Goal: Check status: Check status

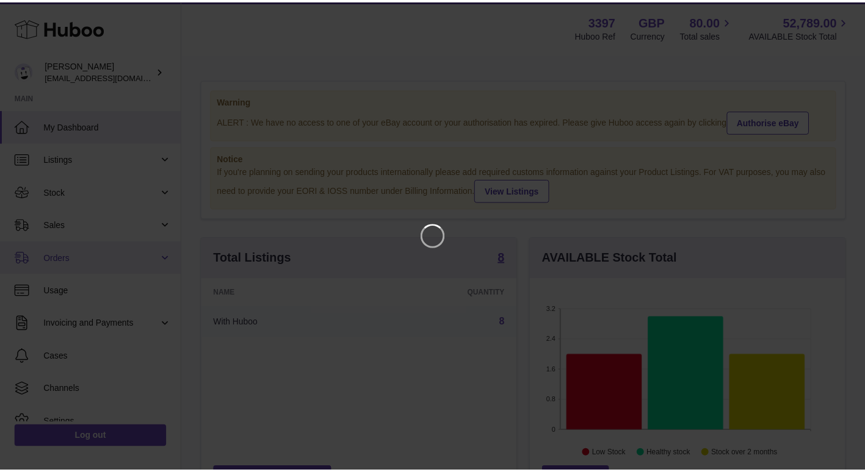
scroll to position [190, 319]
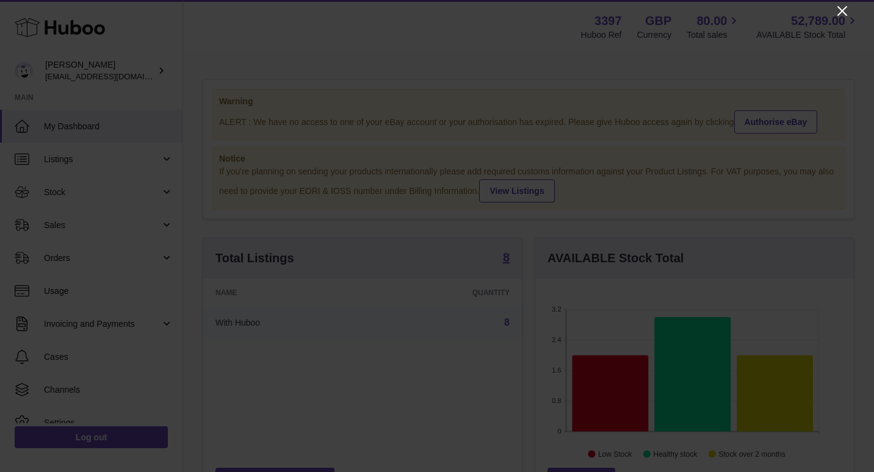
click at [843, 10] on icon "Close" at bounding box center [842, 11] width 10 height 10
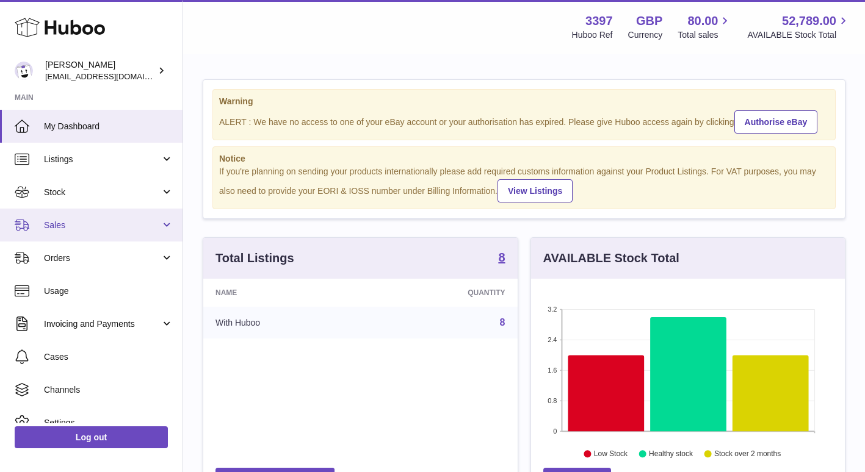
click at [119, 215] on link "Sales" at bounding box center [91, 225] width 182 height 33
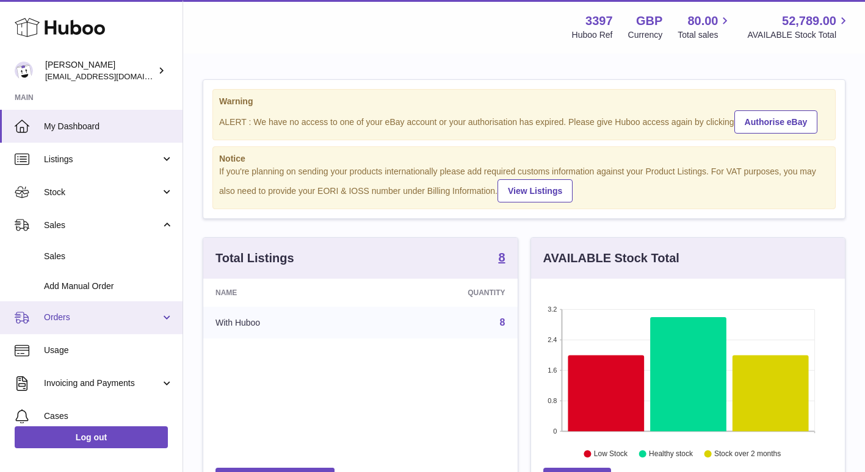
click at [90, 329] on link "Orders" at bounding box center [91, 317] width 182 height 33
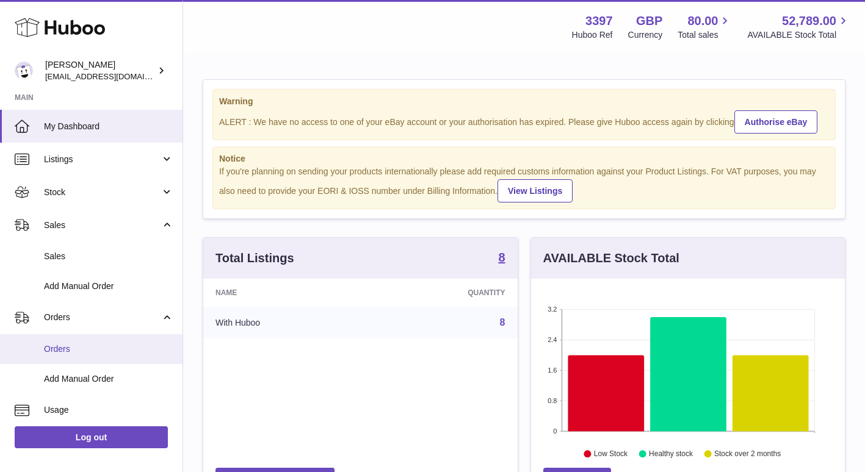
click at [79, 334] on link "Orders" at bounding box center [91, 349] width 182 height 30
click at [75, 349] on span "Orders" at bounding box center [108, 350] width 129 height 12
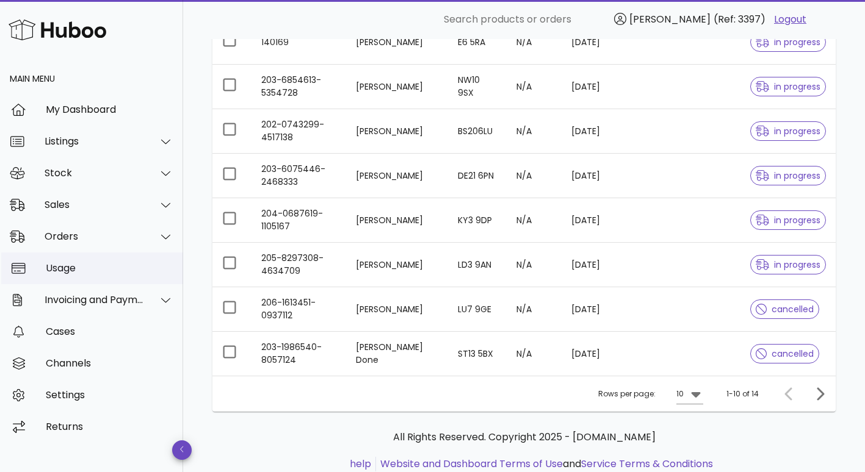
scroll to position [270, 0]
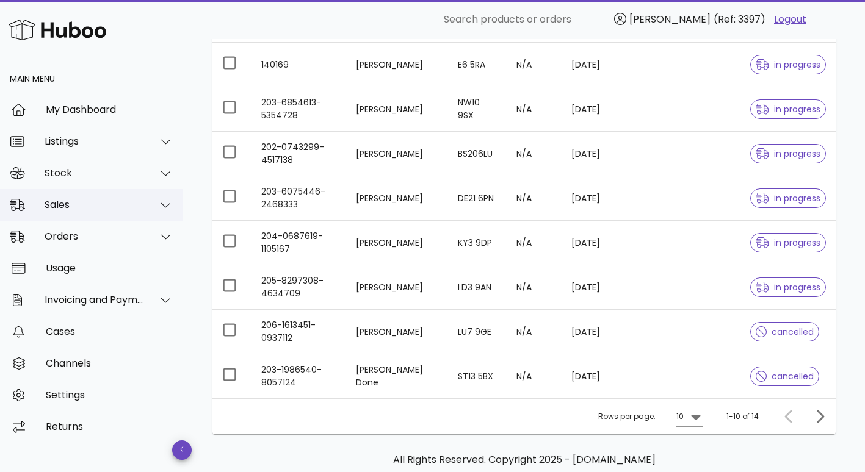
click at [92, 204] on div "Sales" at bounding box center [94, 205] width 99 height 12
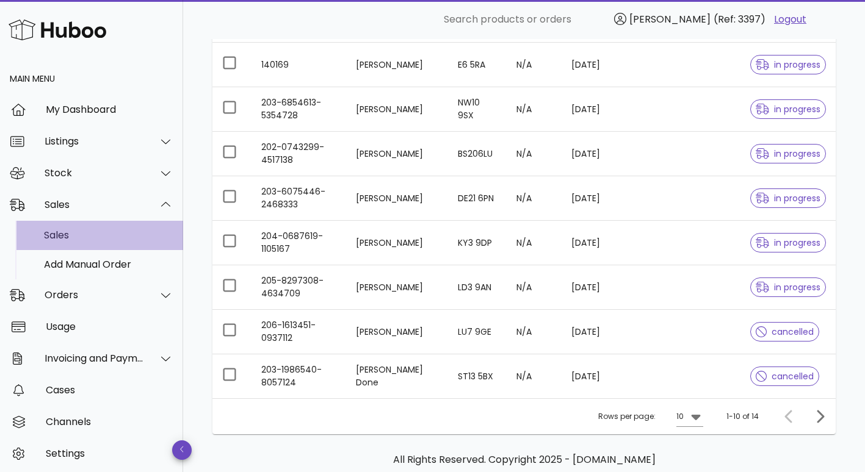
click at [86, 232] on div "Sales" at bounding box center [108, 235] width 129 height 12
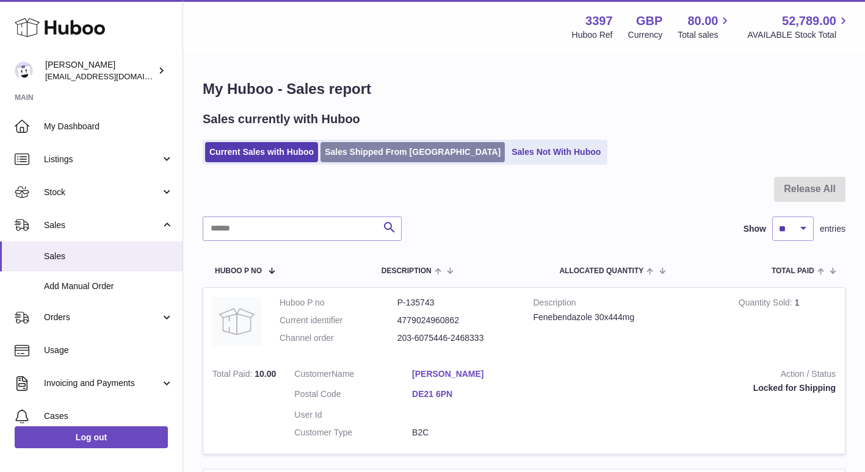
click at [346, 154] on link "Sales Shipped From [GEOGRAPHIC_DATA]" at bounding box center [412, 152] width 184 height 20
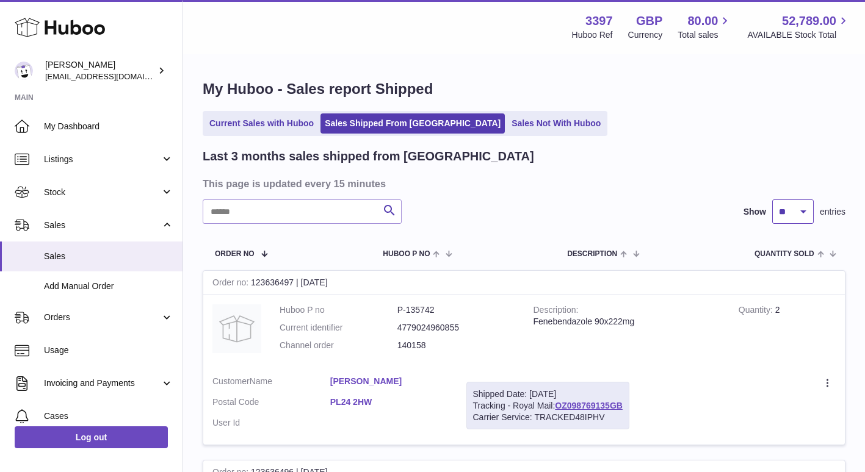
click at [807, 208] on select "** ** **" at bounding box center [792, 212] width 41 height 24
select select "**"
click at [772, 200] on select "** ** **" at bounding box center [792, 212] width 41 height 24
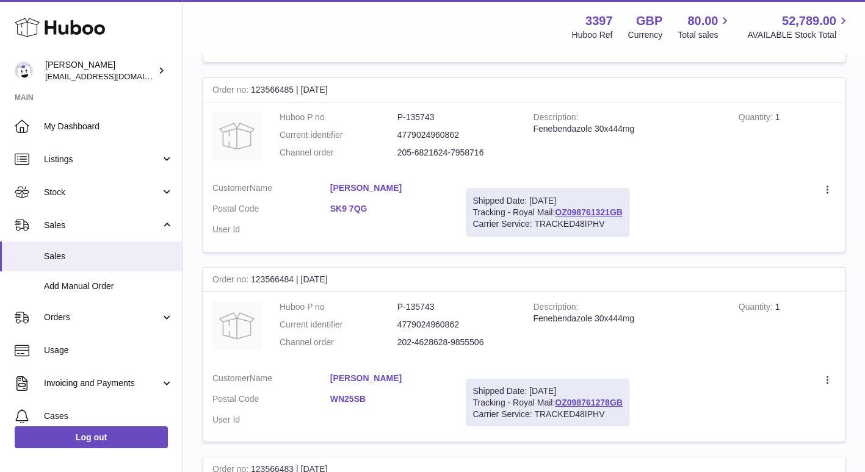
scroll to position [9426, 0]
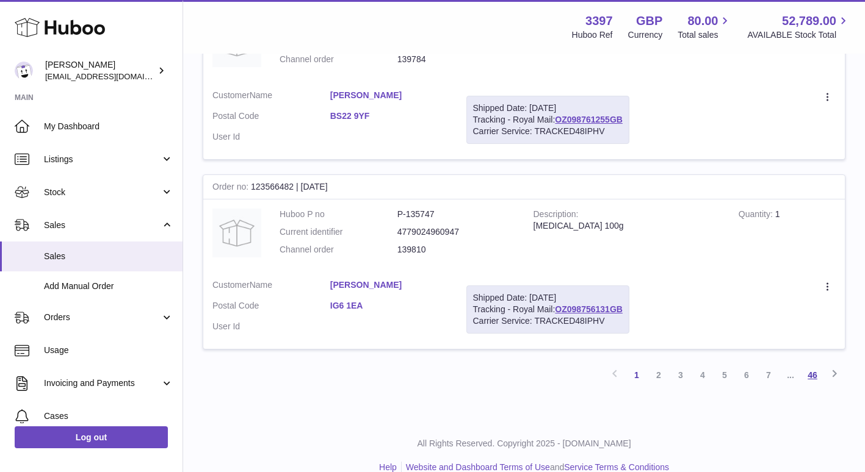
click at [807, 364] on link "46" at bounding box center [812, 375] width 22 height 22
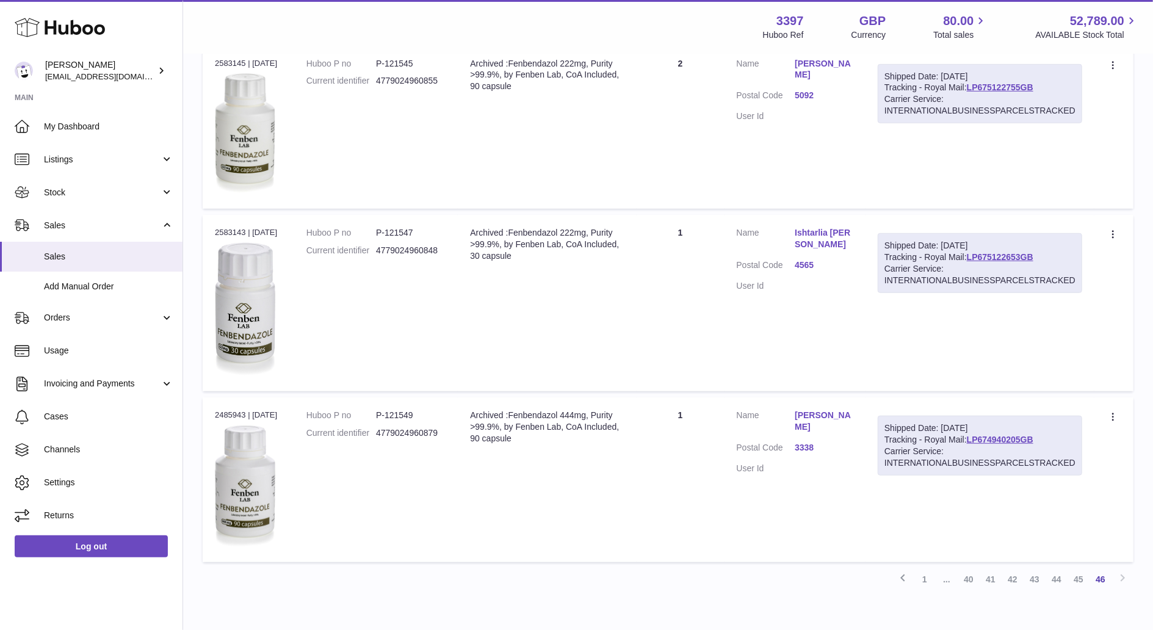
scroll to position [648, 0]
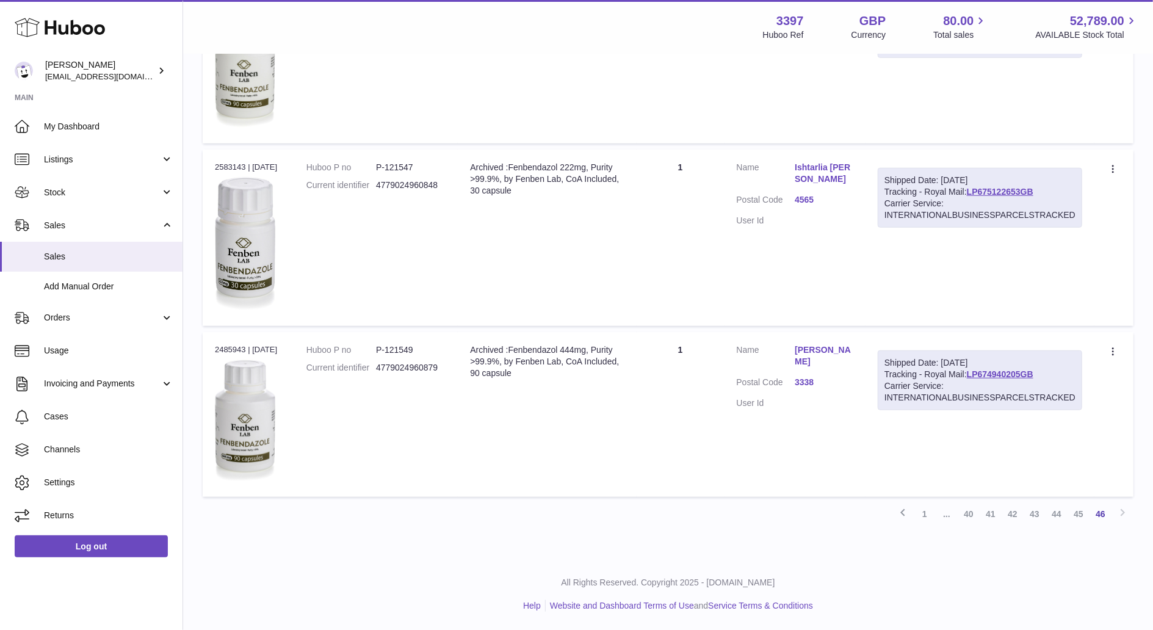
click at [813, 350] on link "[PERSON_NAME]" at bounding box center [823, 355] width 59 height 23
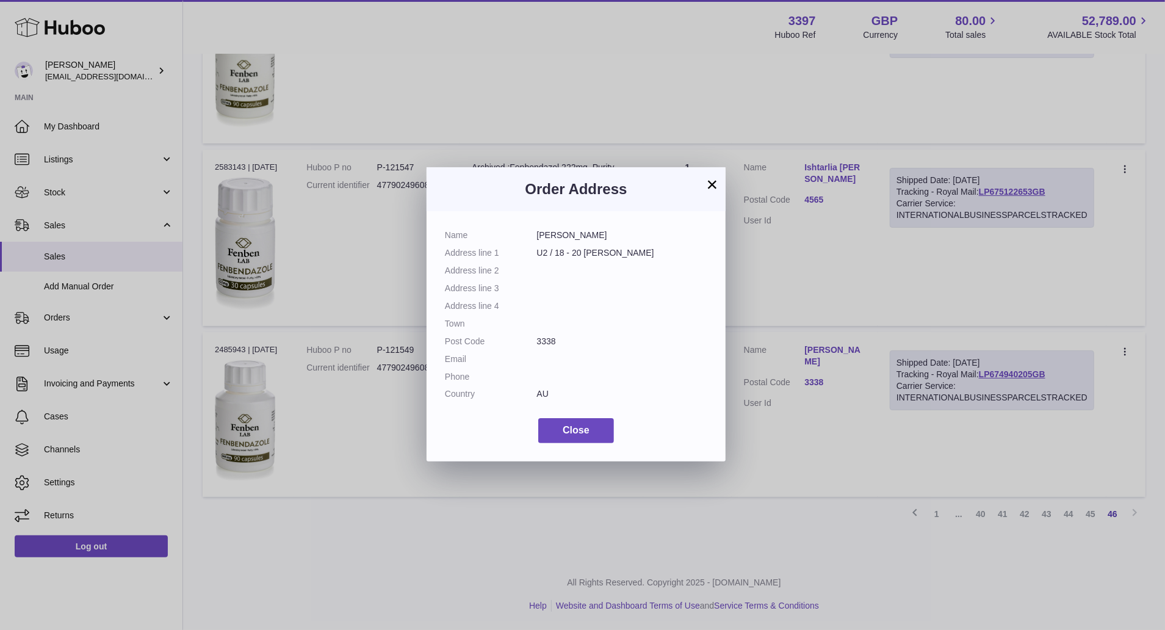
click at [826, 447] on div "× Order Address Name [PERSON_NAME] Address line 1 U2 / 18 - 20 [PERSON_NAME] Ad…" at bounding box center [582, 315] width 1165 height 630
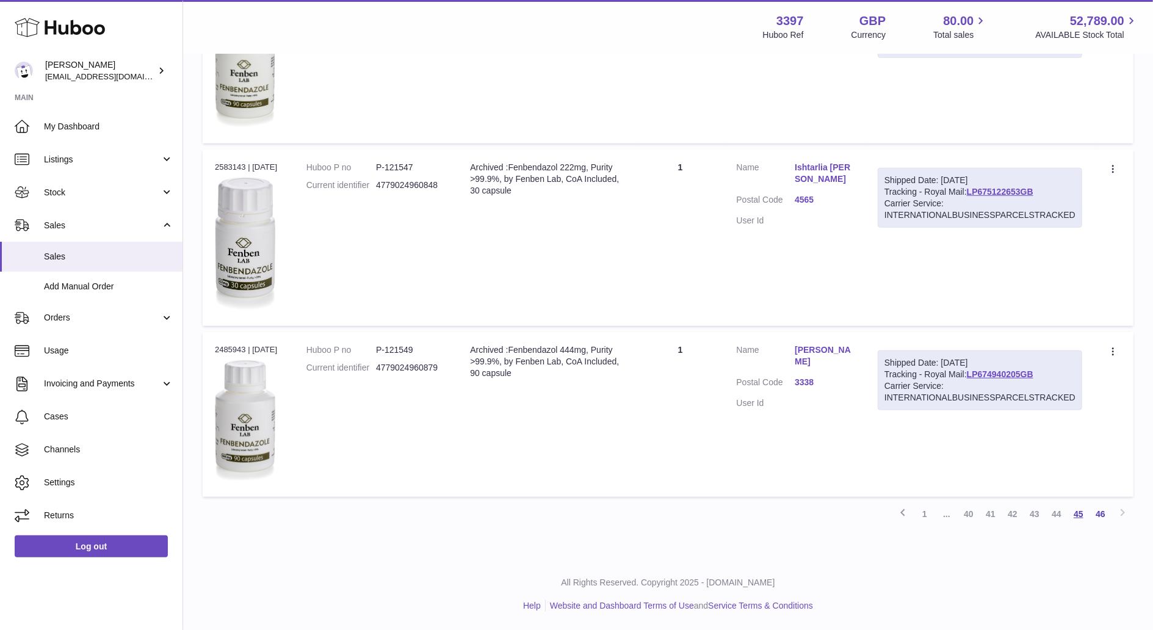
click at [873, 472] on link "45" at bounding box center [1078, 514] width 22 height 22
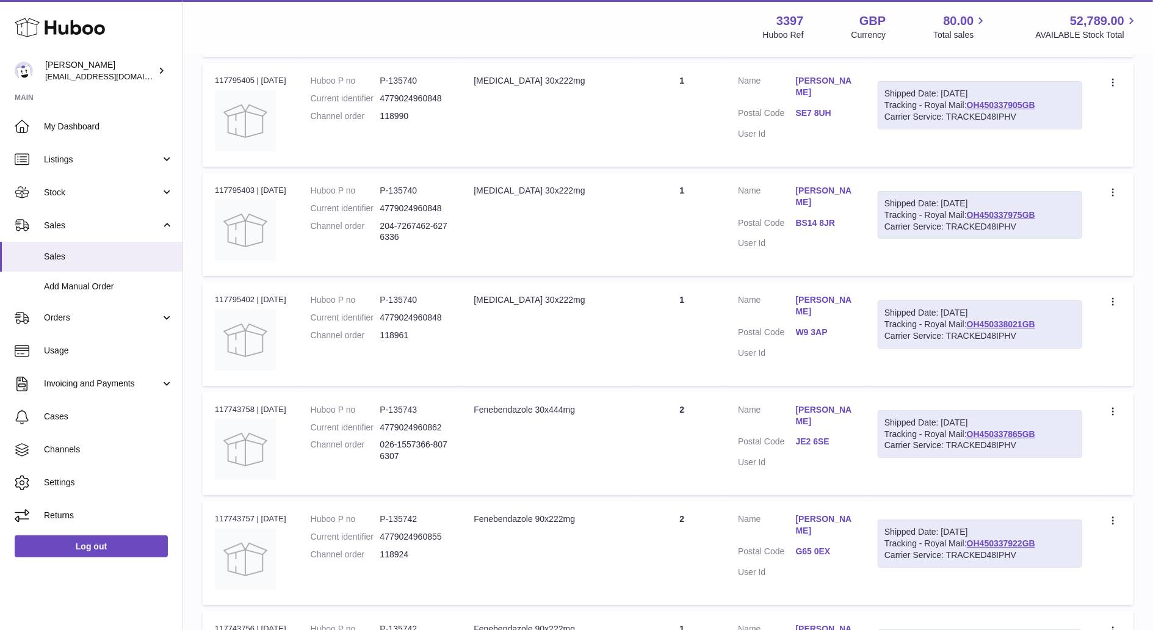
scroll to position [3309, 0]
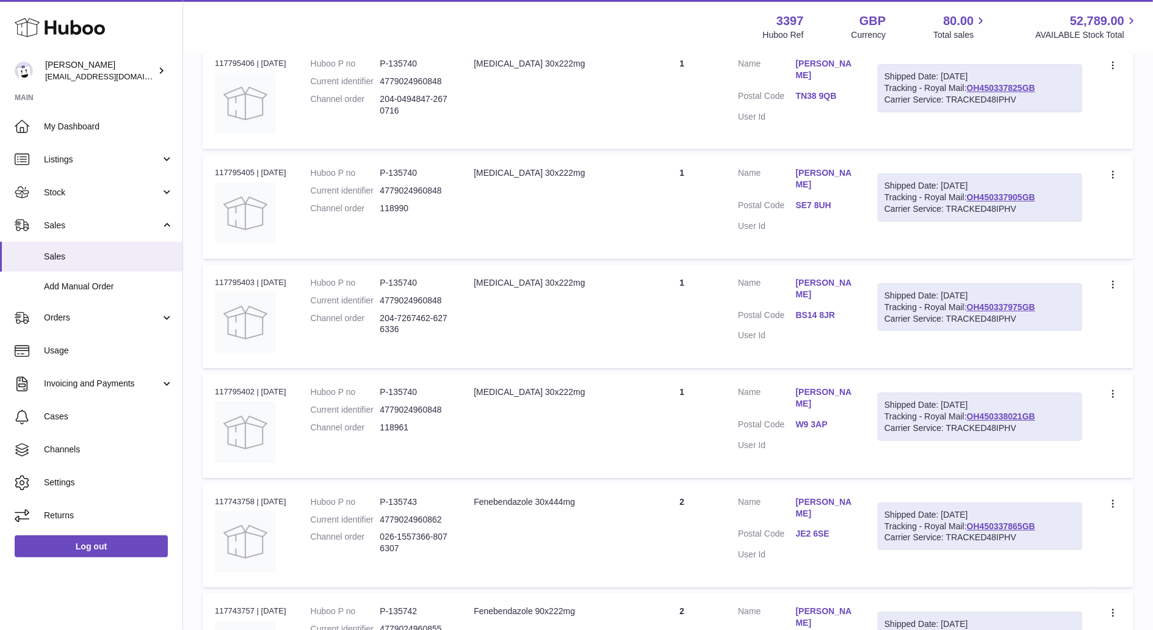
click at [813, 394] on link "Stephanie Tchiebley" at bounding box center [824, 397] width 57 height 23
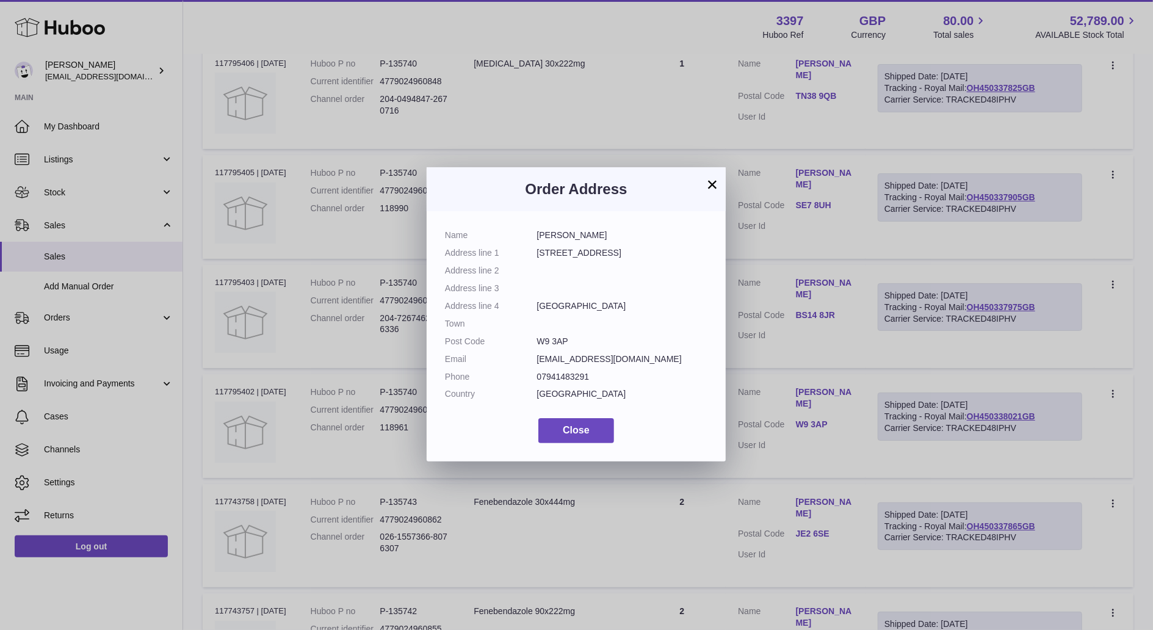
click at [837, 464] on div "× Order Address Name Stephanie Tchiebley Address line 1 154 Bravington road Add…" at bounding box center [576, 315] width 1153 height 630
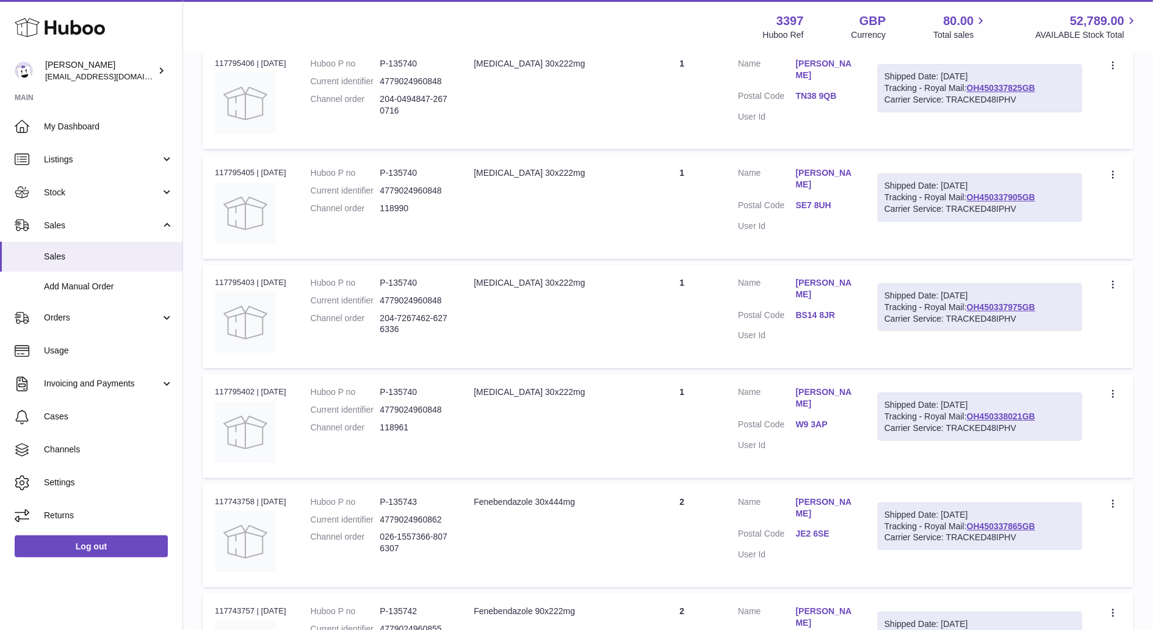
click at [823, 426] on link "W9 3AP" at bounding box center [824, 425] width 57 height 12
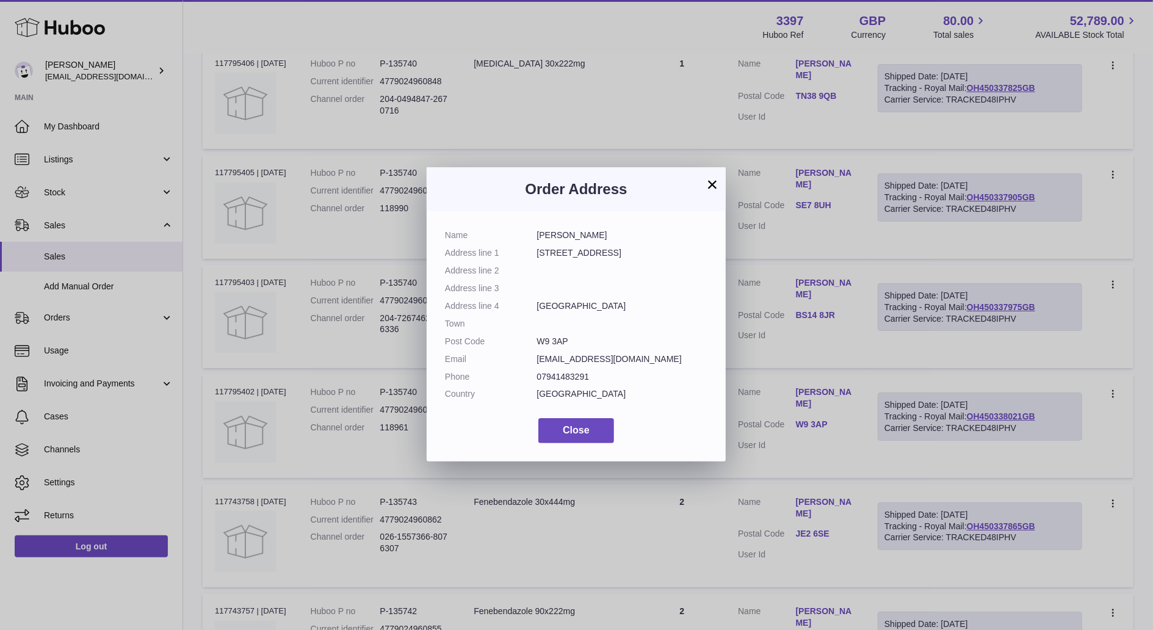
click at [865, 404] on div "× Order Address Name Stephanie Tchiebley Address line 1 154 Bravington road Add…" at bounding box center [576, 315] width 1153 height 630
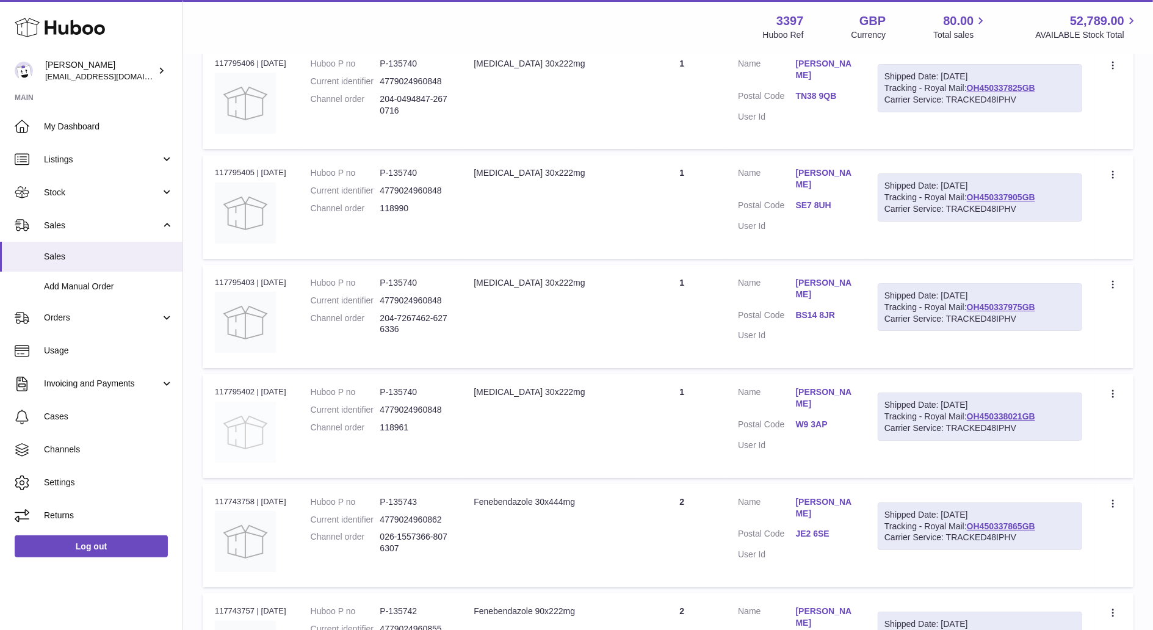
click at [244, 427] on img at bounding box center [245, 432] width 61 height 61
click at [433, 442] on td "Huboo P no P-135740 Current identifier 4779024960848 Channel order 118961" at bounding box center [380, 425] width 164 height 103
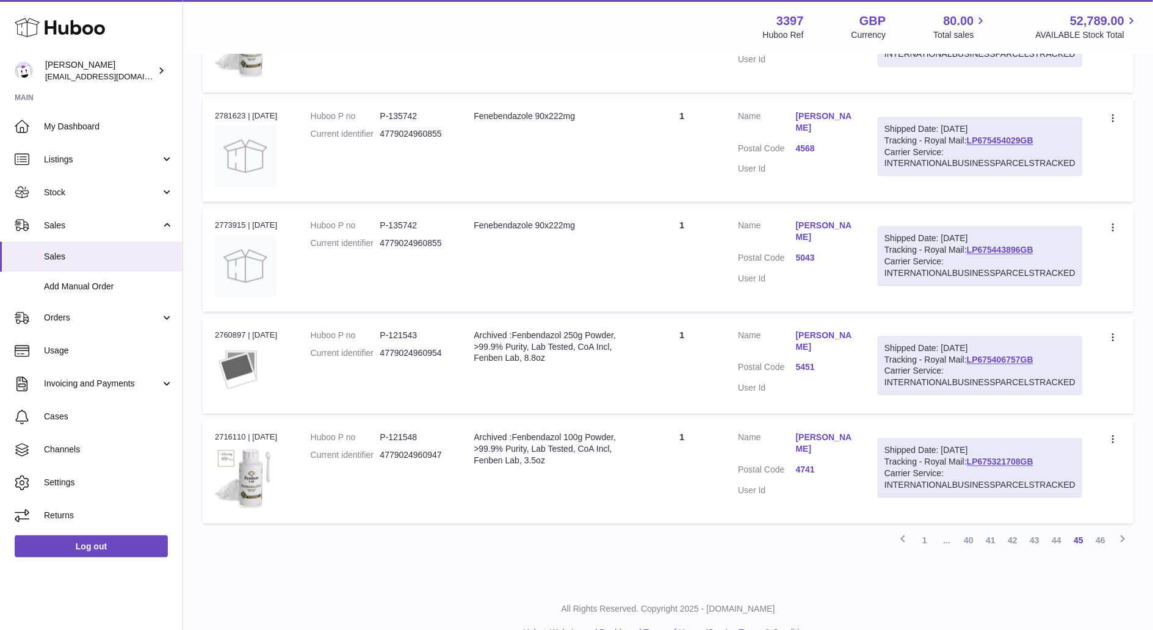
scroll to position [5254, 0]
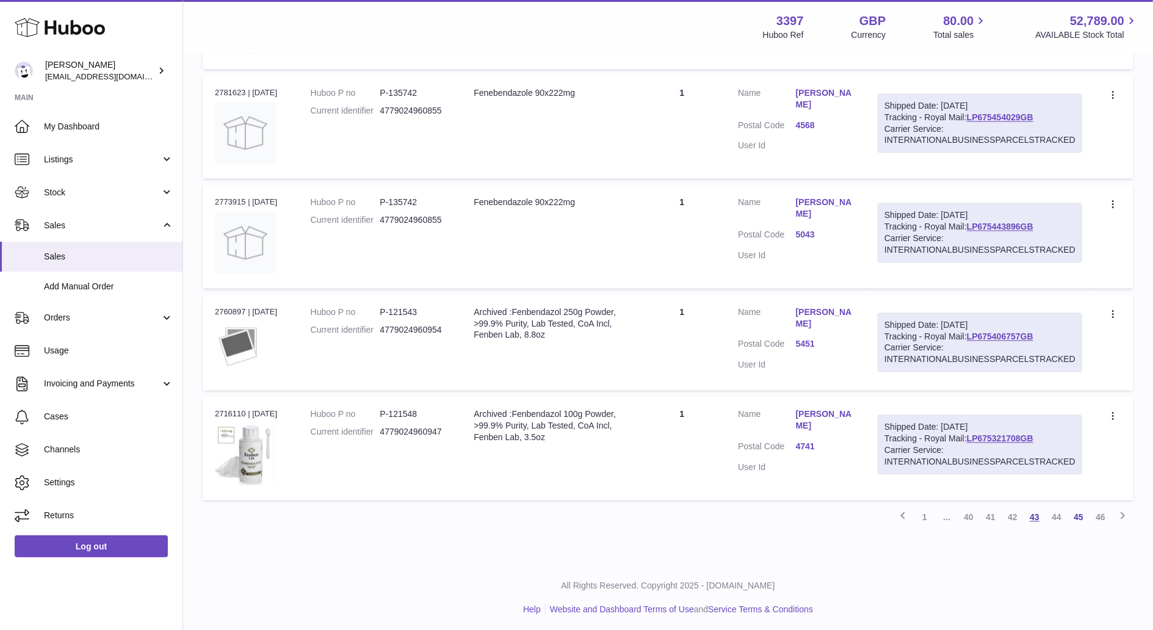
click at [873, 472] on link "43" at bounding box center [1034, 517] width 22 height 22
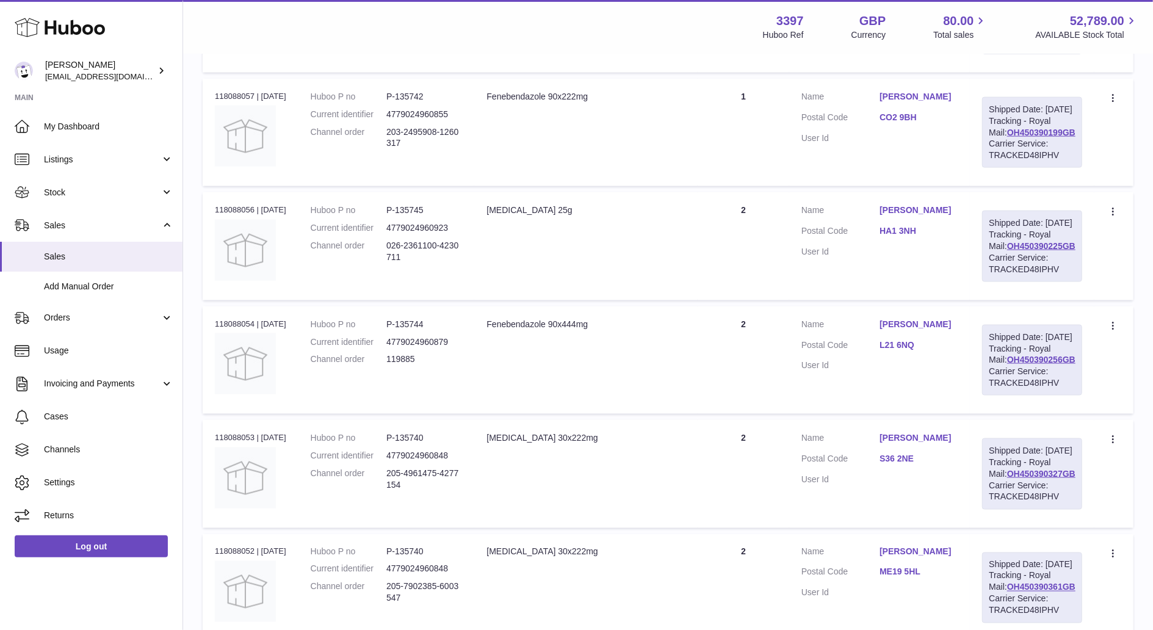
scroll to position [1275, 0]
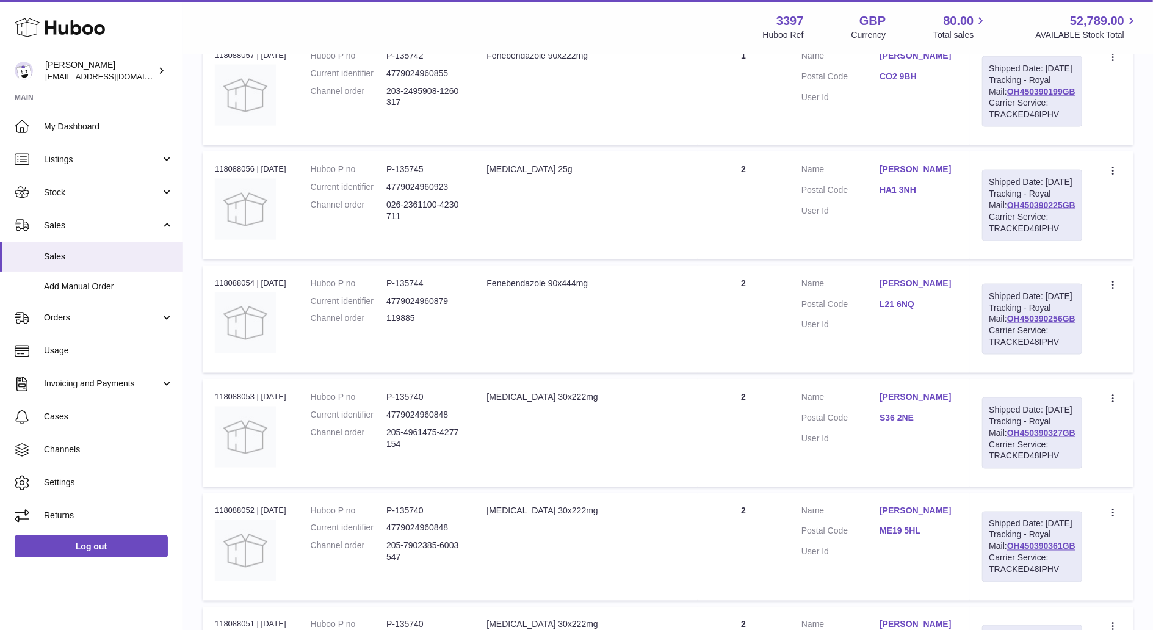
click at [873, 259] on td "Create a ticket Duplicate Order" at bounding box center [1113, 204] width 39 height 107
click at [873, 178] on icon at bounding box center [1114, 172] width 14 height 12
click at [871, 259] on td "Customer Name Yasminah Mohamed Postal Code HA1 3NH User Id" at bounding box center [879, 204] width 181 height 107
click at [873, 175] on link "Yasminah Mohamed" at bounding box center [918, 170] width 78 height 12
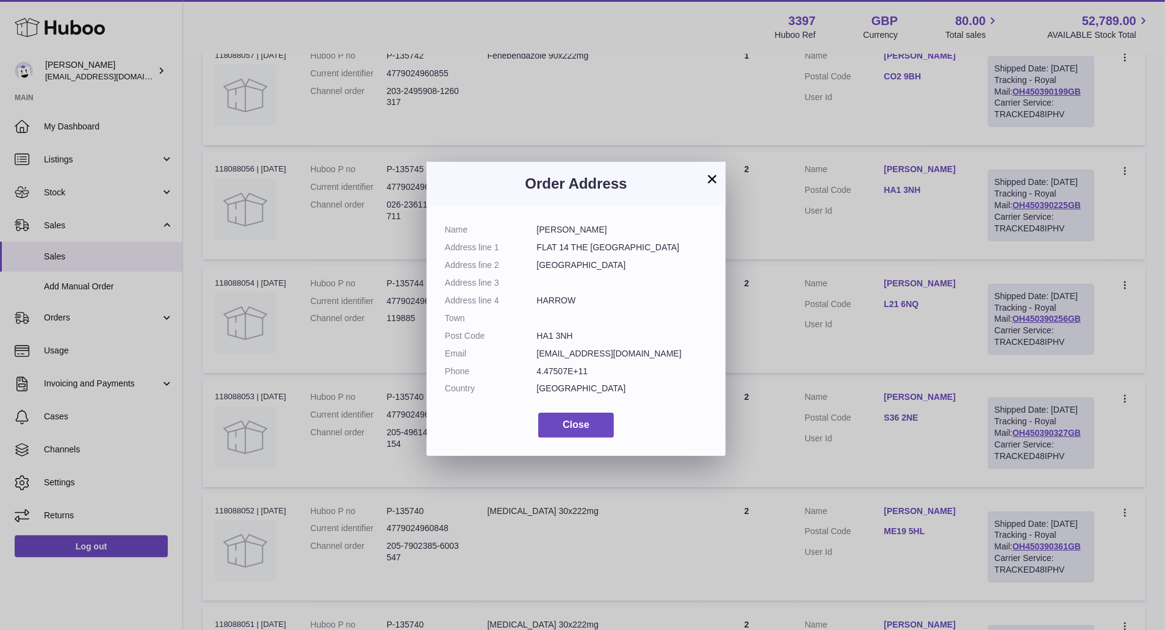
click at [796, 421] on div "× Order Address Name Yasminah Mohamed Address line 1 FLAT 14 THE MOUNT HOUSE Ad…" at bounding box center [582, 315] width 1165 height 630
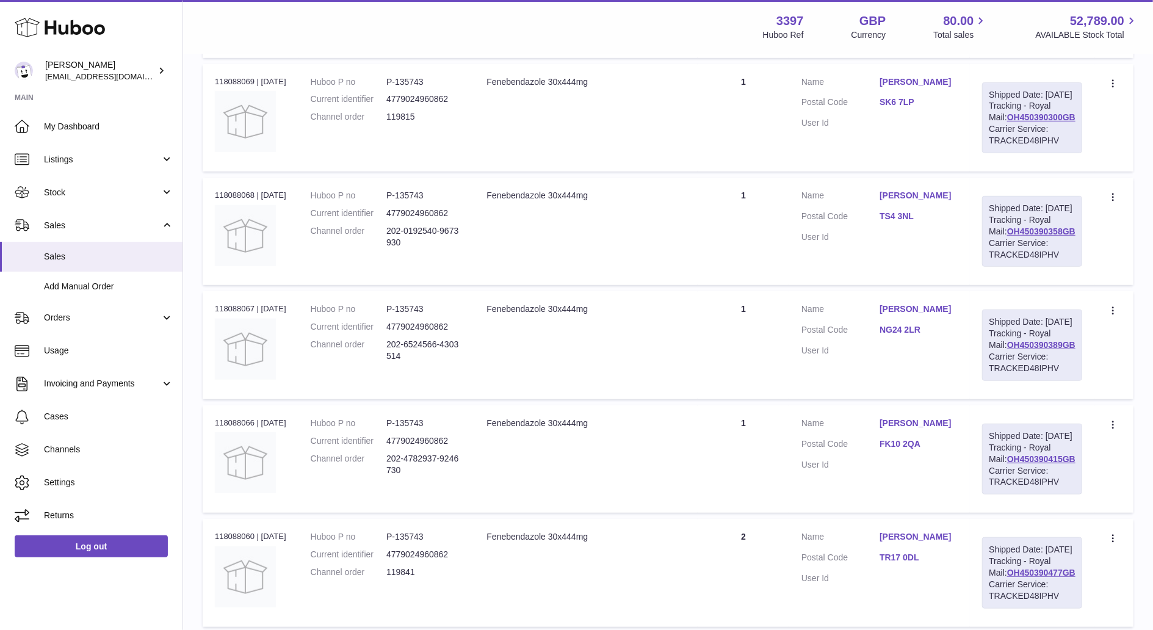
scroll to position [0, 0]
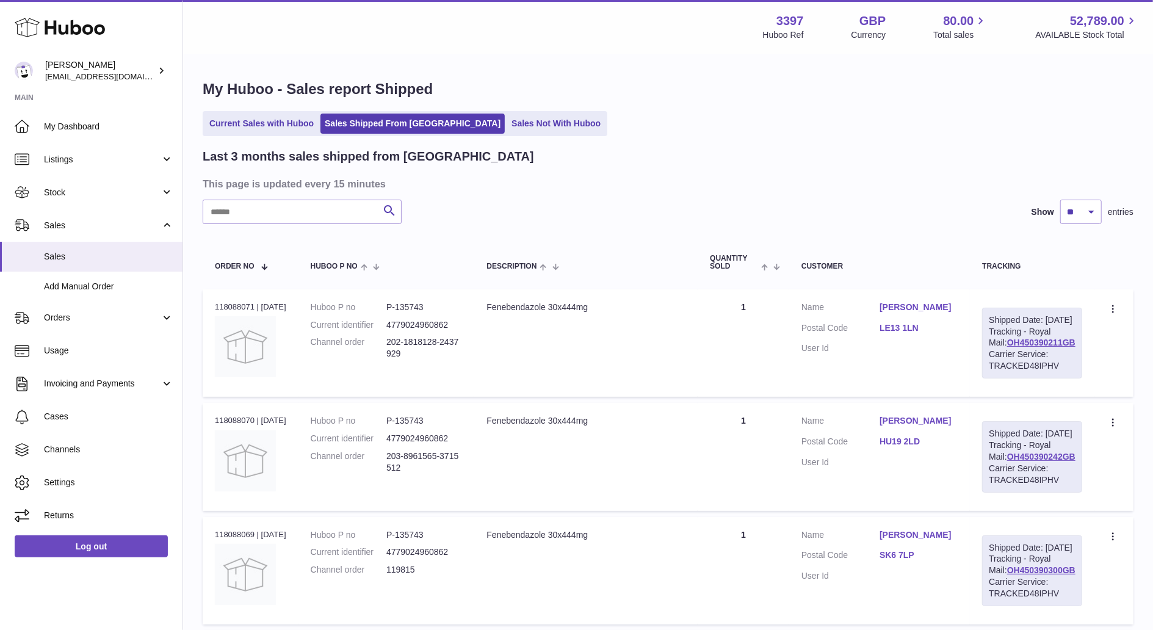
click at [873, 311] on link "Gianni Mansi" at bounding box center [918, 307] width 78 height 12
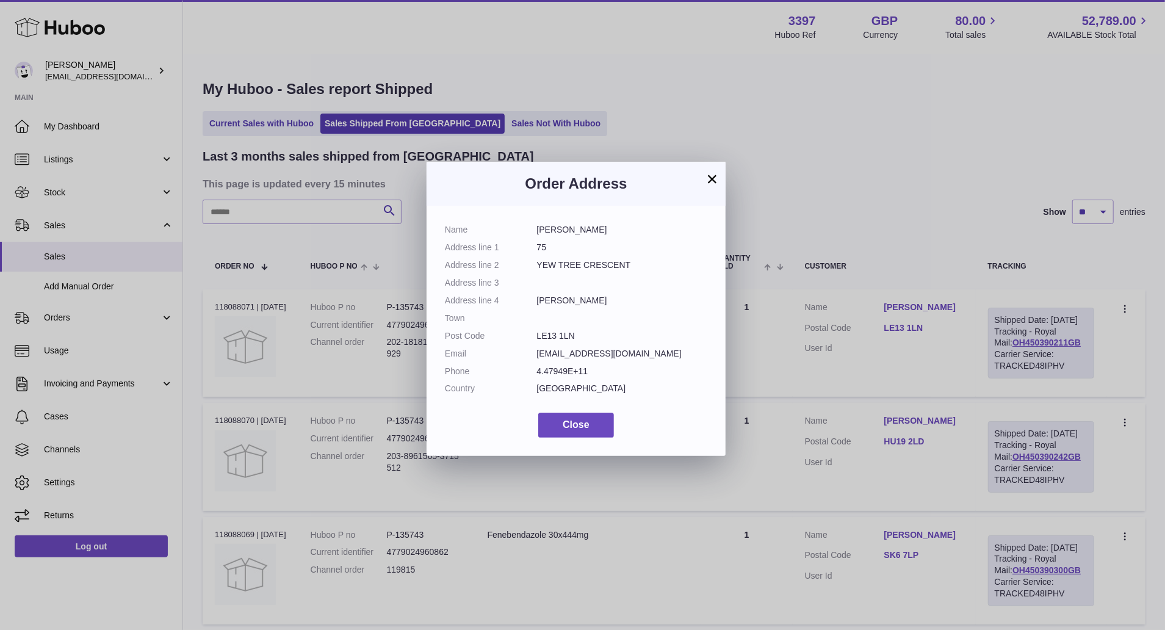
click at [716, 162] on div "Order Address" at bounding box center [576, 184] width 299 height 44
click at [707, 179] on button "×" at bounding box center [712, 178] width 15 height 15
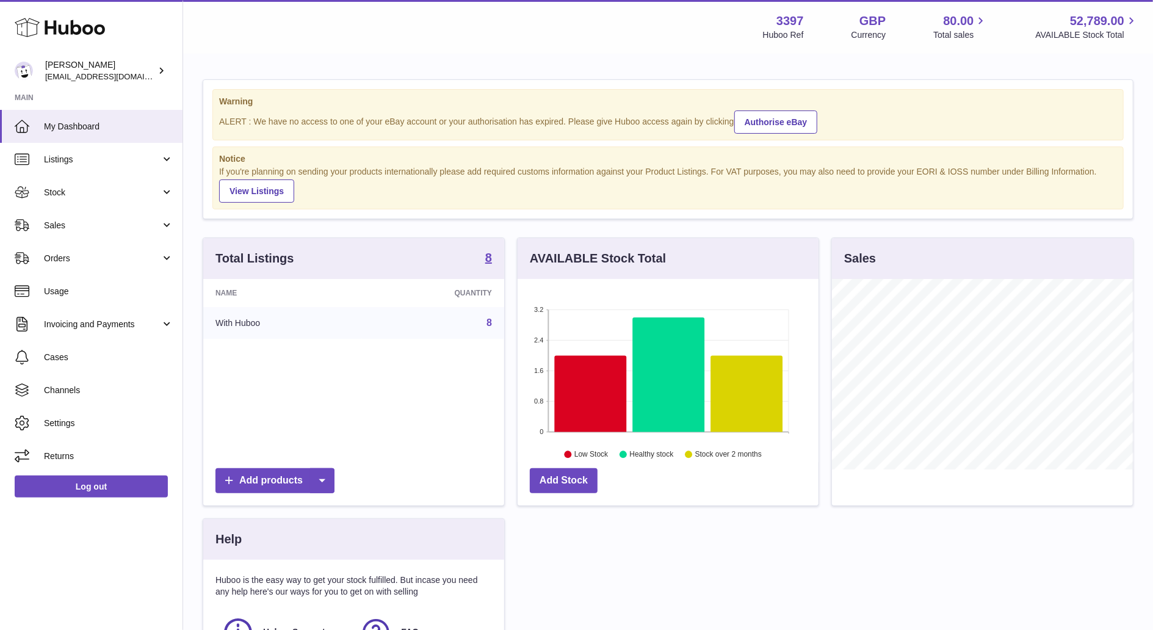
scroll to position [190, 301]
